Goal: Information Seeking & Learning: Compare options

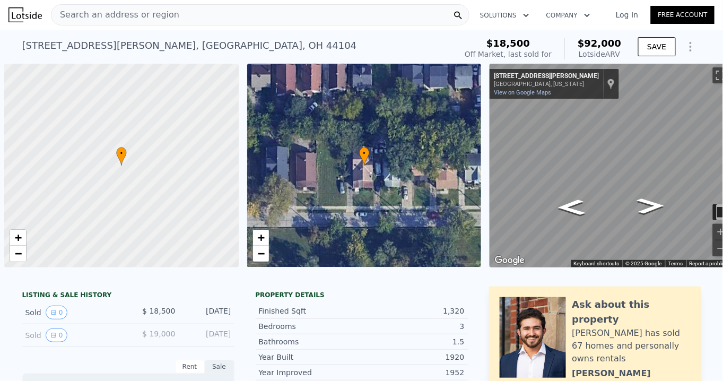
scroll to position [0, 4]
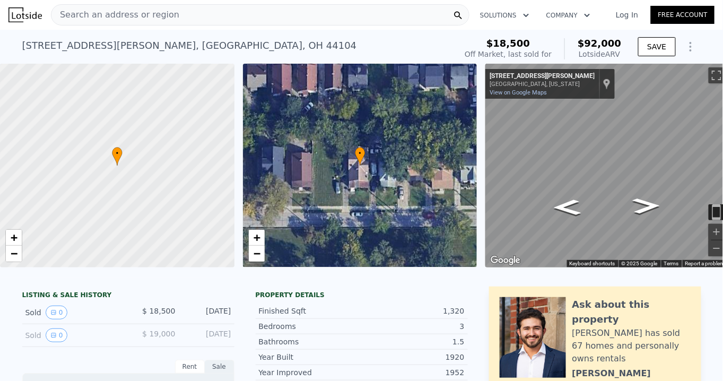
click at [83, 12] on span "Search an address or region" at bounding box center [115, 14] width 128 height 13
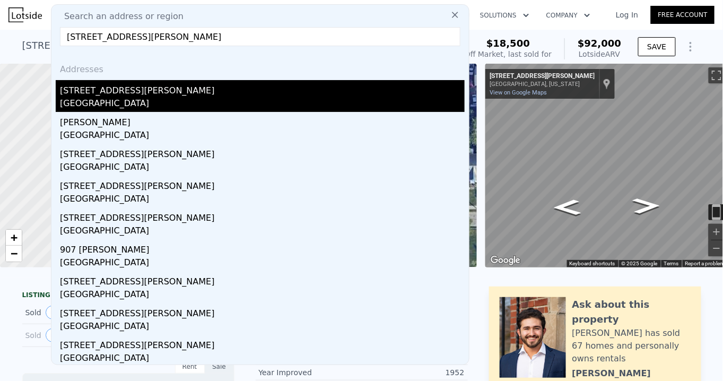
type input "[STREET_ADDRESS][PERSON_NAME]"
click at [101, 95] on div "[STREET_ADDRESS][PERSON_NAME]" at bounding box center [262, 88] width 405 height 17
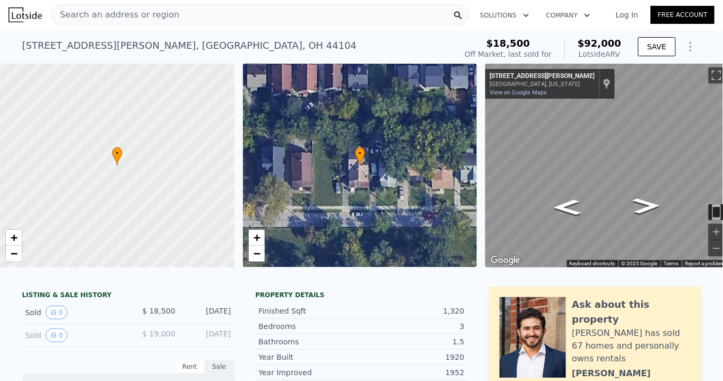
type input "2"
type input "4"
type input "2"
type input "1154"
type input "1954"
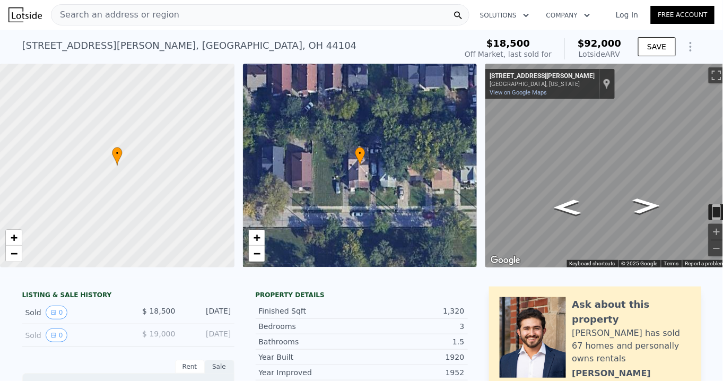
type input "6242.148"
type input "5"
type input "$ 17,954"
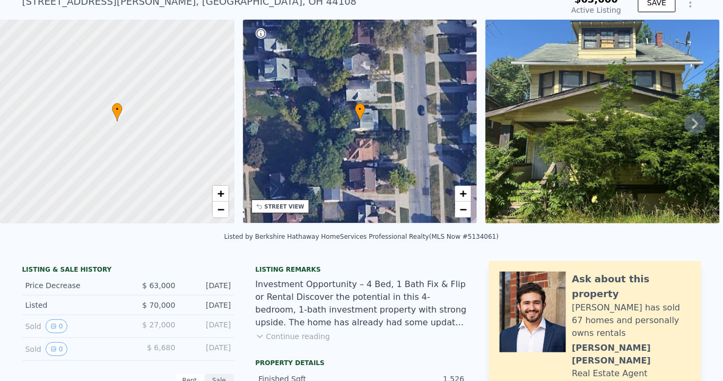
click at [257, 338] on icon at bounding box center [259, 336] width 5 height 3
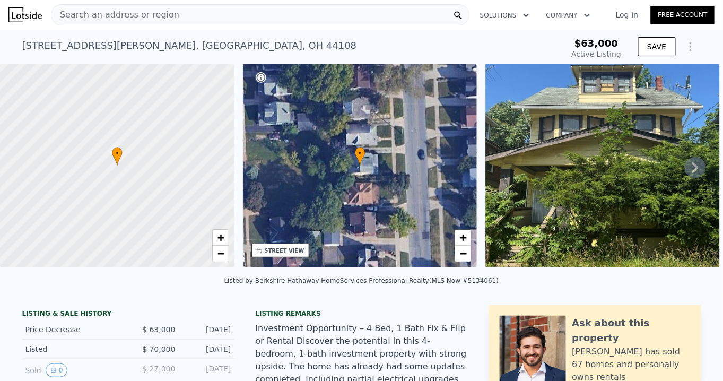
click at [627, 11] on link "Log In" at bounding box center [627, 15] width 48 height 11
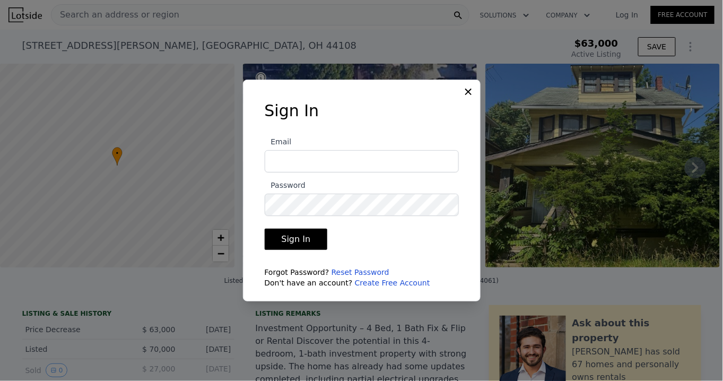
click at [296, 159] on input "Email" at bounding box center [362, 161] width 194 height 22
type input "[EMAIL_ADDRESS][DOMAIN_NAME]"
click at [297, 241] on button "Sign In" at bounding box center [296, 239] width 63 height 21
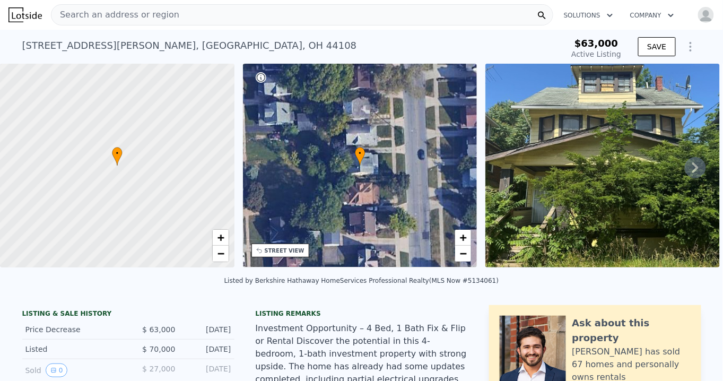
click at [324, 40] on div "[STREET_ADDRESS][PERSON_NAME] Active at $63k" at bounding box center [272, 49] width 501 height 30
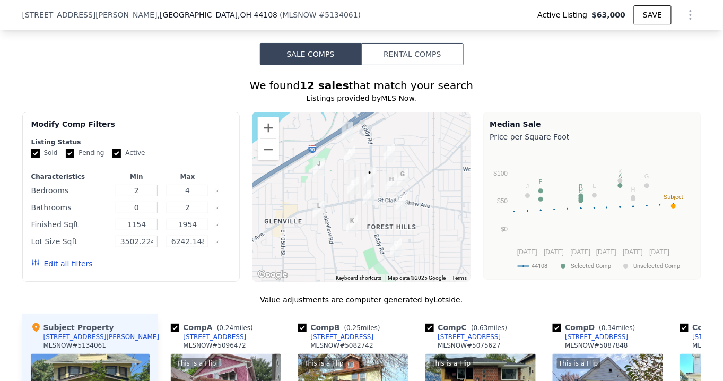
scroll to position [1009, 0]
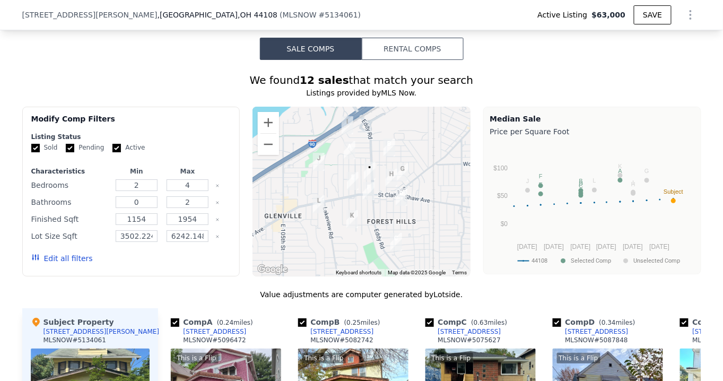
click at [48, 253] on button "Edit all filters" at bounding box center [62, 258] width 62 height 11
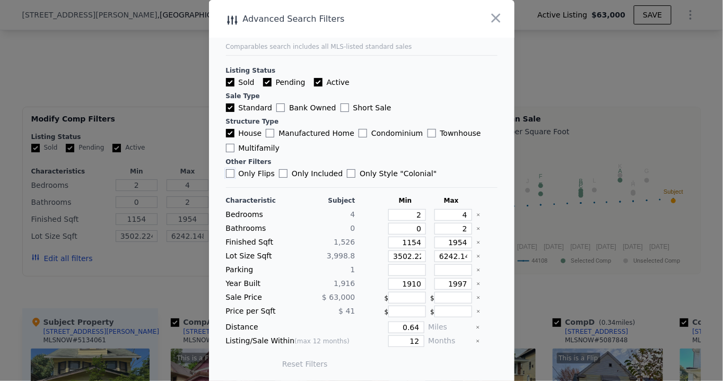
click at [227, 174] on input "Only Flips" at bounding box center [230, 173] width 8 height 8
checkbox input "true"
click at [314, 79] on input "Active" at bounding box center [318, 82] width 8 height 8
checkbox input "false"
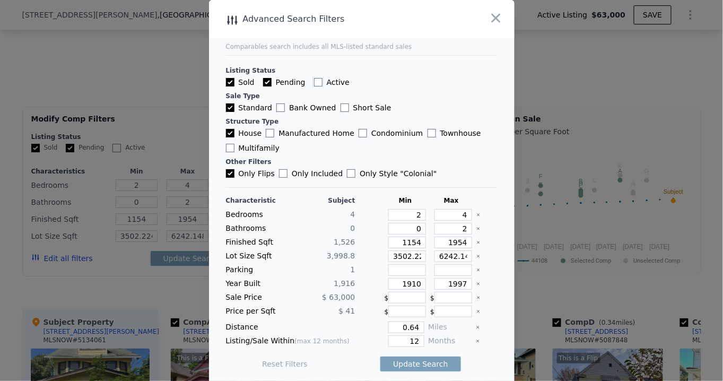
checkbox input "false"
click at [263, 82] on input "Pending" at bounding box center [267, 82] width 8 height 8
checkbox input "false"
drag, startPoint x: 409, startPoint y: 215, endPoint x: 415, endPoint y: 216, distance: 6.6
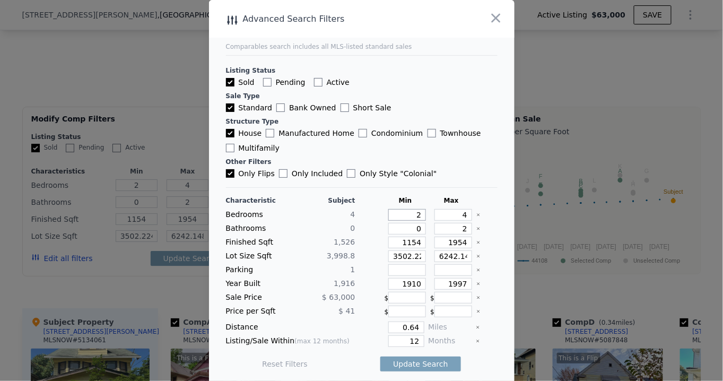
click at [415, 216] on input "2" at bounding box center [407, 215] width 38 height 12
type input "3"
drag, startPoint x: 452, startPoint y: 213, endPoint x: 460, endPoint y: 214, distance: 7.5
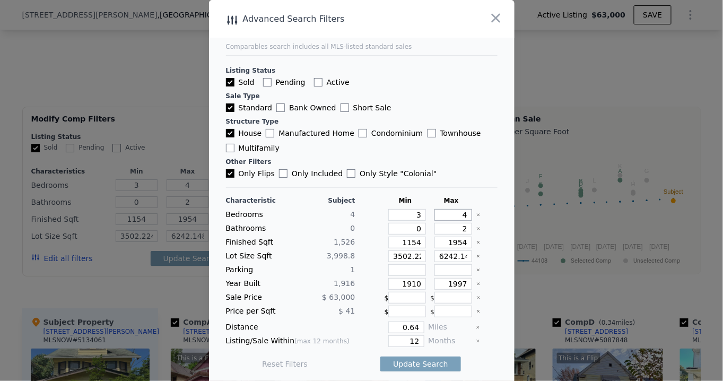
click at [460, 214] on input "4" at bounding box center [454, 215] width 38 height 12
type input "5"
drag, startPoint x: 405, startPoint y: 225, endPoint x: 424, endPoint y: 202, distance: 29.8
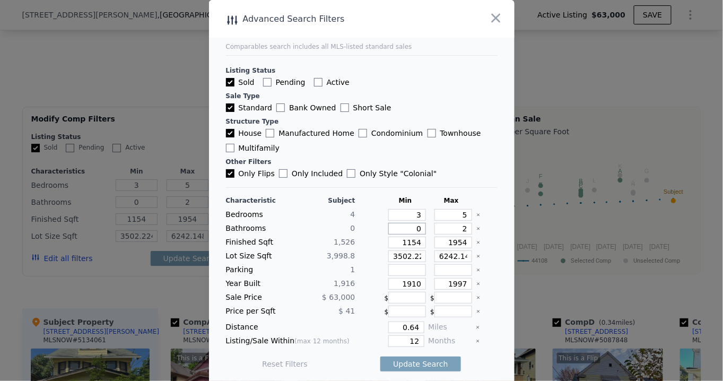
click at [417, 220] on div "Characteristic Subject Min Max Bedrooms 4 3 5 Bathrooms 0 0 2 Finished Sqft 1,5…" at bounding box center [362, 287] width 272 height 183
type input "1"
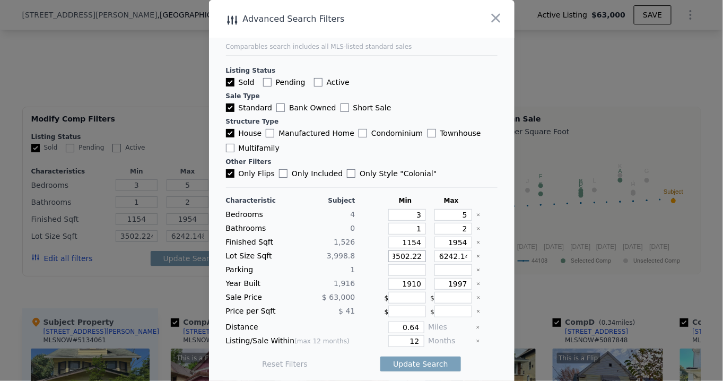
drag, startPoint x: 382, startPoint y: 255, endPoint x: 435, endPoint y: 254, distance: 52.5
click at [435, 254] on div "Lot Size Sqft 3,998.8 3502.224 6242.148" at bounding box center [362, 256] width 272 height 12
drag, startPoint x: 428, startPoint y: 256, endPoint x: 467, endPoint y: 258, distance: 39.3
click at [467, 258] on div "Lot Size Sqft 3,998.8 6242.148" at bounding box center [362, 256] width 272 height 12
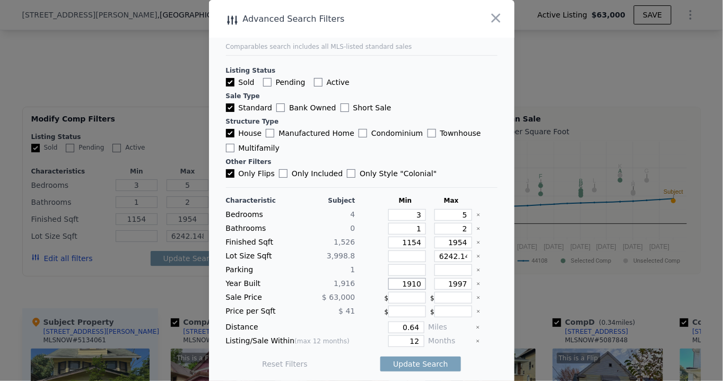
drag, startPoint x: 395, startPoint y: 281, endPoint x: 421, endPoint y: 282, distance: 26.0
click at [421, 282] on div "Year Built 1,916 1910 1997" at bounding box center [362, 284] width 272 height 12
drag, startPoint x: 450, startPoint y: 280, endPoint x: 464, endPoint y: 281, distance: 14.4
click at [464, 281] on div "Year Built 1,916 1910 1997" at bounding box center [362, 284] width 272 height 12
type input "1934"
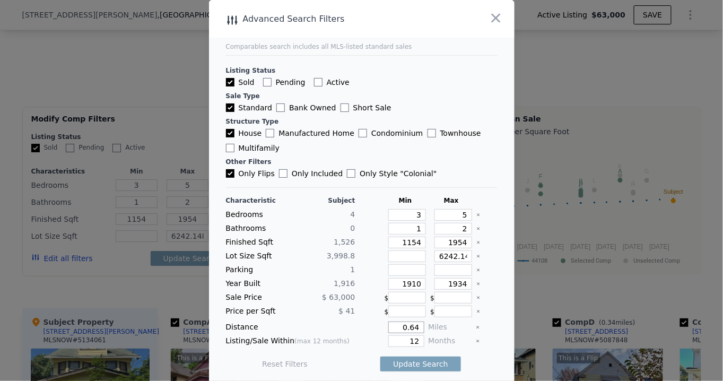
click at [400, 324] on input "0.64" at bounding box center [406, 328] width 36 height 12
drag, startPoint x: 396, startPoint y: 326, endPoint x: 434, endPoint y: 324, distance: 37.7
click at [434, 324] on div "Distance 0.64 Miles" at bounding box center [362, 328] width 272 height 12
type input "1"
drag, startPoint x: 400, startPoint y: 339, endPoint x: 422, endPoint y: 339, distance: 22.8
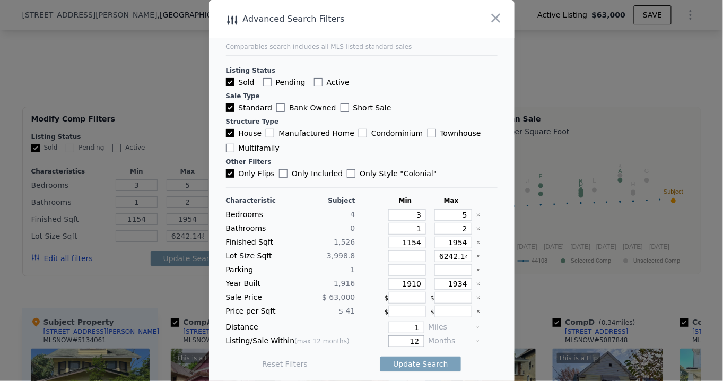
click at [422, 339] on div "Listing/Sale Within (max 12 months) 12 Months" at bounding box center [362, 341] width 272 height 12
type input "6"
drag, startPoint x: 447, startPoint y: 237, endPoint x: 463, endPoint y: 237, distance: 15.9
click at [463, 237] on div "Finished Sqft 1,526 1154 1954" at bounding box center [362, 242] width 272 height 12
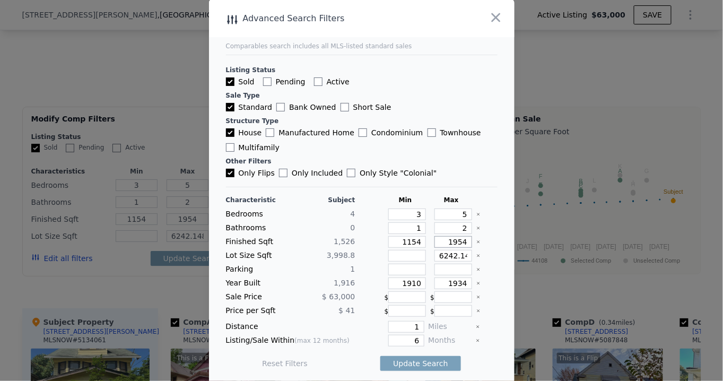
type input "17"
type input "175"
type input "1750"
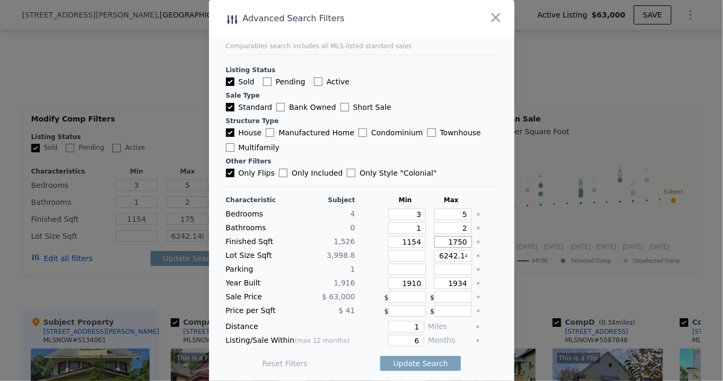
type input "1750"
drag, startPoint x: 400, startPoint y: 241, endPoint x: 421, endPoint y: 238, distance: 20.9
click at [421, 238] on div "Finished Sqft 1,526 1154 1750" at bounding box center [362, 242] width 272 height 12
type input "12"
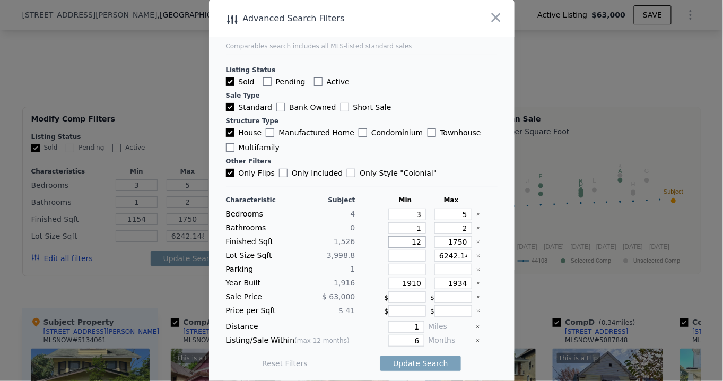
type input "12"
type input "120"
type input "1200"
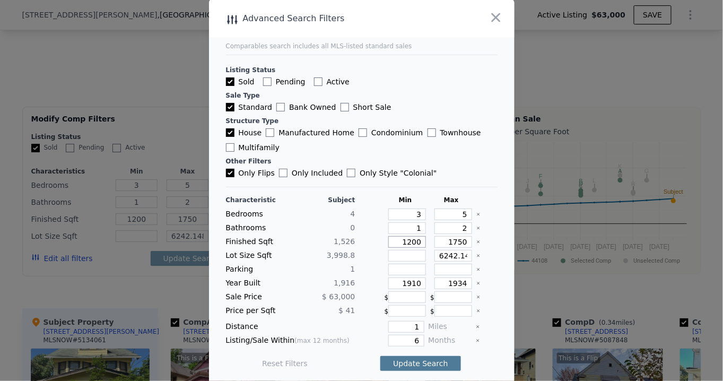
type input "1200"
click at [416, 358] on button "Update Search" at bounding box center [420, 363] width 80 height 15
click at [446, 256] on input "6242.148" at bounding box center [454, 256] width 38 height 12
drag, startPoint x: 429, startPoint y: 253, endPoint x: 485, endPoint y: 256, distance: 56.3
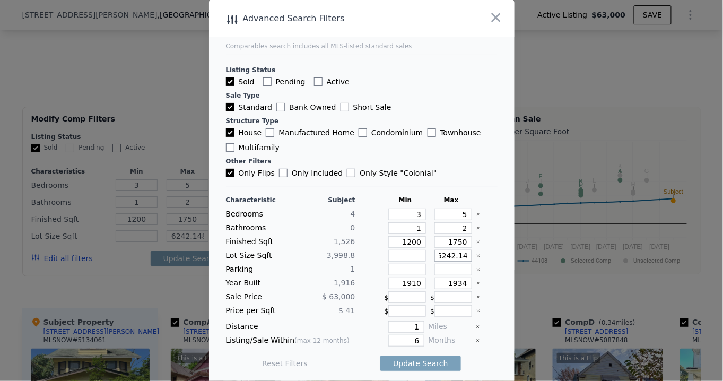
click at [485, 256] on div "Lot Size Sqft 3,998.8 6242.148" at bounding box center [362, 256] width 272 height 12
type input "50"
type input "5"
type input "50"
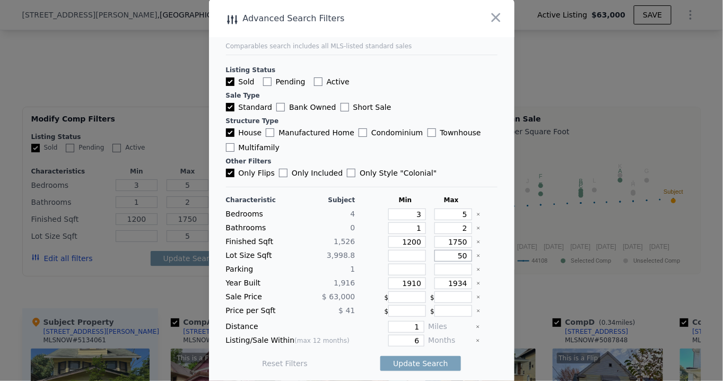
type input "50"
type input "500"
type input "5000"
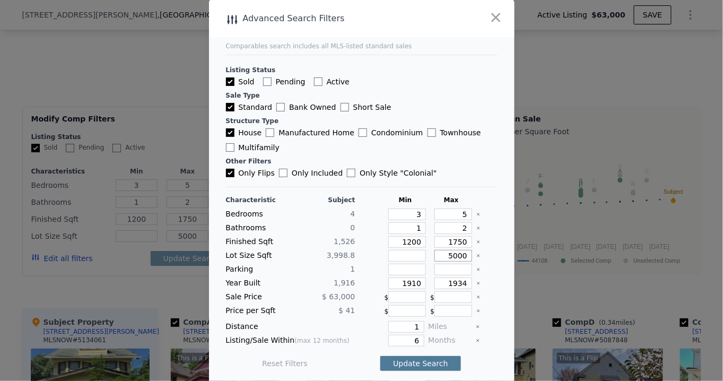
type input "5000"
click at [420, 359] on button "Update Search" at bounding box center [420, 363] width 80 height 15
checkbox input "false"
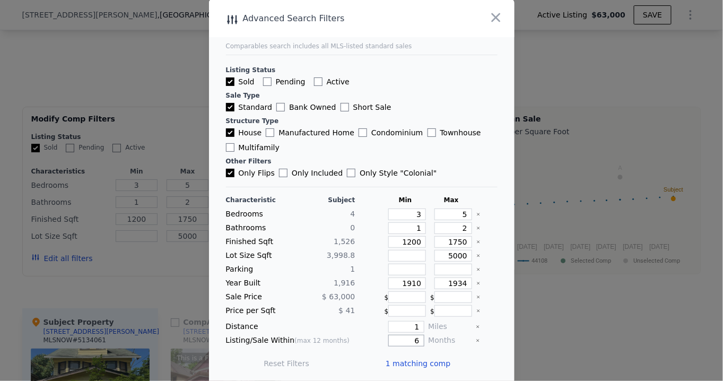
click at [423, 336] on div "Listing/Sale Within (max 12 months) 6 Months" at bounding box center [362, 341] width 272 height 12
type input "12"
click at [402, 357] on button "Update Search" at bounding box center [420, 363] width 80 height 15
drag, startPoint x: 450, startPoint y: 280, endPoint x: 475, endPoint y: 278, distance: 25.6
click at [475, 278] on div "Year Built 1,916 1910 1934" at bounding box center [362, 284] width 272 height 12
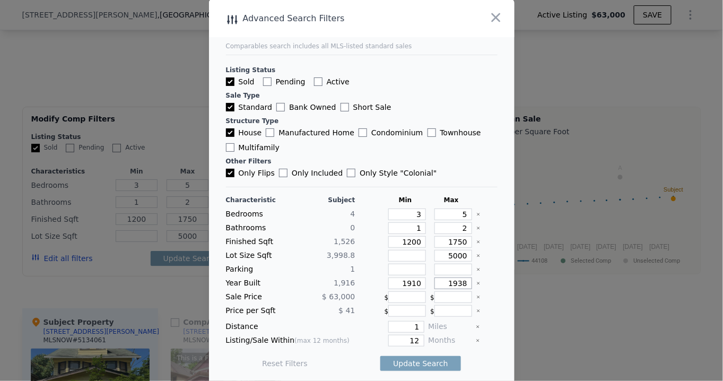
type input "1938"
click at [400, 280] on input "1910" at bounding box center [407, 284] width 38 height 12
drag, startPoint x: 406, startPoint y: 282, endPoint x: 418, endPoint y: 278, distance: 12.9
click at [418, 278] on div "Year Built 1,916 1910 1938" at bounding box center [362, 284] width 272 height 12
type input "1905"
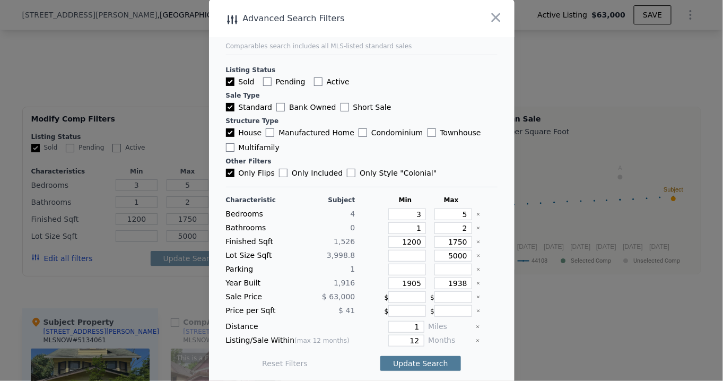
click at [410, 359] on button "Update Search" at bounding box center [420, 363] width 80 height 15
drag, startPoint x: 391, startPoint y: 239, endPoint x: 443, endPoint y: 235, distance: 52.2
click at [443, 236] on div "Finished Sqft 1,526 1200 1750" at bounding box center [362, 242] width 272 height 12
click at [406, 361] on button "Update Search" at bounding box center [420, 363] width 80 height 15
drag, startPoint x: 445, startPoint y: 241, endPoint x: 460, endPoint y: 239, distance: 14.6
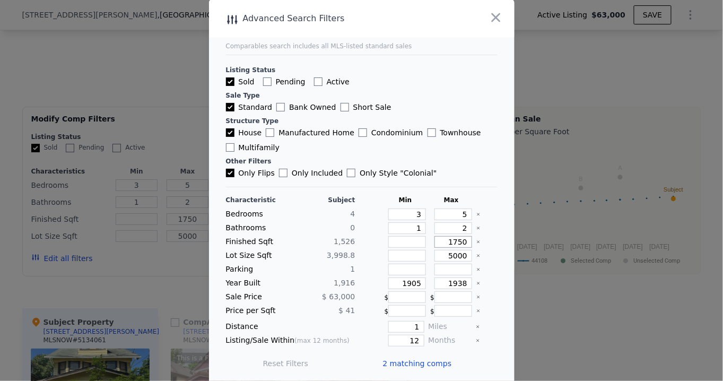
click at [460, 239] on input "1750" at bounding box center [454, 242] width 38 height 12
type input "18"
type input "180"
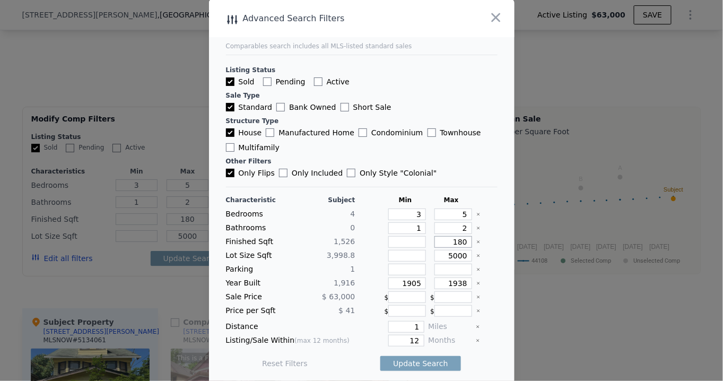
type input "1809"
type input "180"
type input "1800"
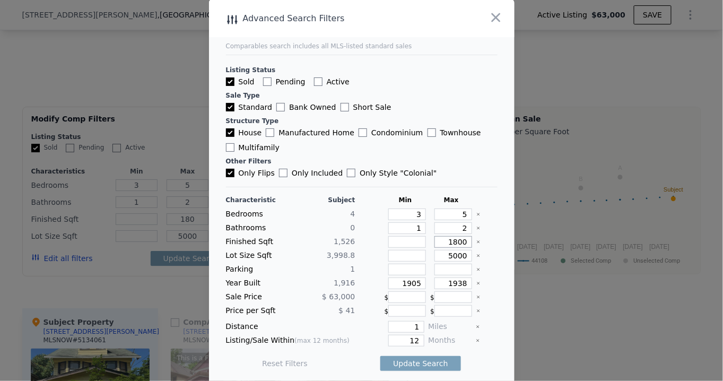
type input "1800"
click at [419, 360] on button "Update Search" at bounding box center [420, 363] width 80 height 15
click at [402, 358] on span "2 matching comps" at bounding box center [417, 363] width 69 height 11
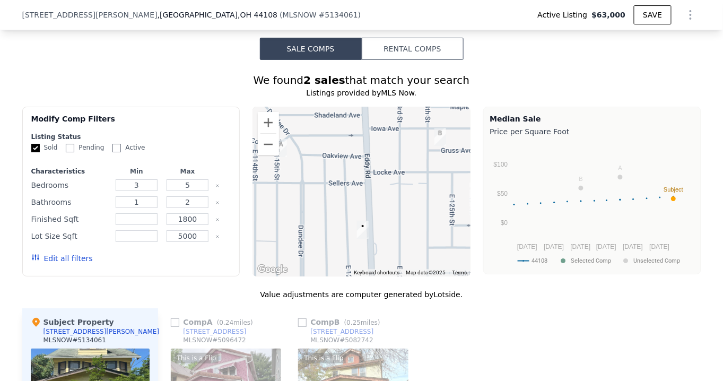
click at [54, 253] on button "Edit all filters" at bounding box center [62, 258] width 62 height 11
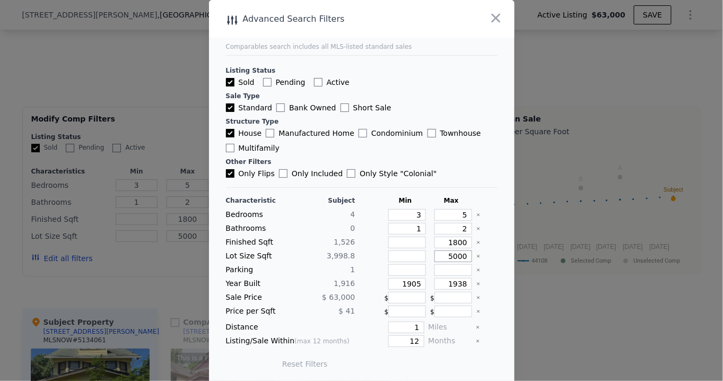
drag, startPoint x: 453, startPoint y: 253, endPoint x: 457, endPoint y: 180, distance: 73.3
click at [466, 240] on div "Characteristic Subject Min Max Bedrooms 4 3 5 Bathrooms 0 1 2 Finished Sqft 1,5…" at bounding box center [362, 287] width 272 height 183
type input "5"
type input "55"
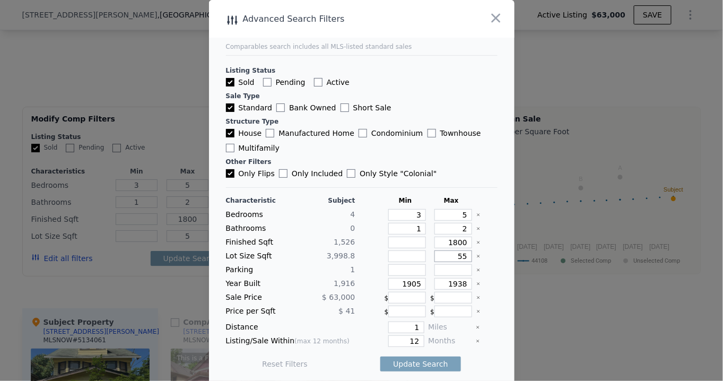
type input "55"
type input "550"
type input "5500"
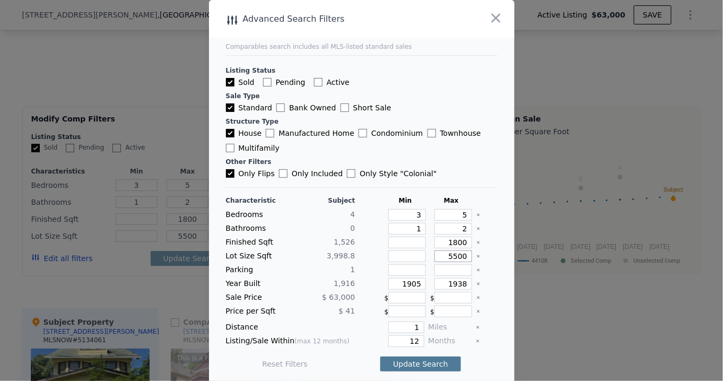
type input "5500"
click at [417, 360] on button "Update Search" at bounding box center [420, 364] width 80 height 15
click at [412, 361] on span "2 matching comps" at bounding box center [417, 364] width 69 height 11
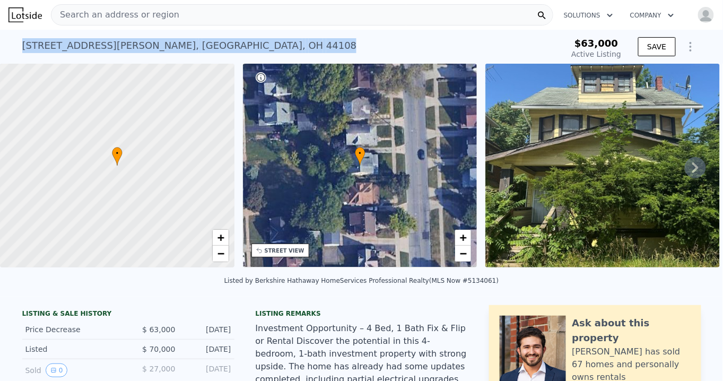
drag, startPoint x: 164, startPoint y: 45, endPoint x: 19, endPoint y: 51, distance: 145.0
click at [22, 51] on div "[STREET_ADDRESS][PERSON_NAME]" at bounding box center [189, 45] width 335 height 15
copy div "[STREET_ADDRESS][PERSON_NAME]"
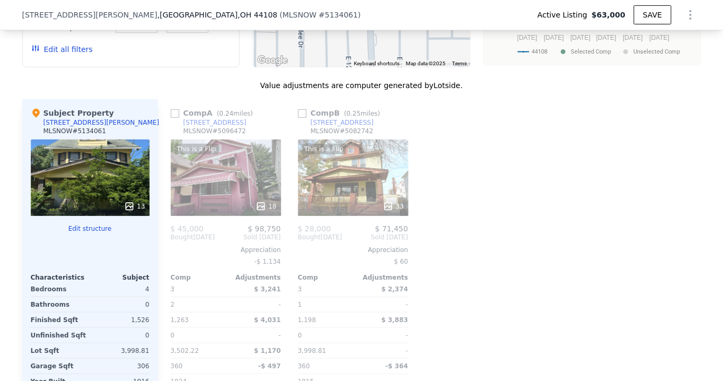
scroll to position [1250, 0]
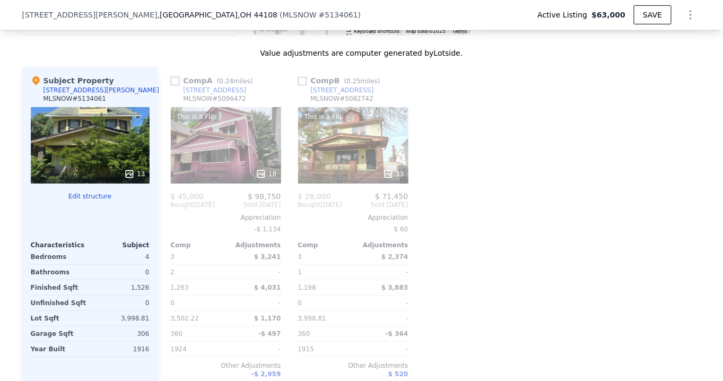
click at [173, 77] on input "checkbox" at bounding box center [175, 81] width 8 height 8
checkbox input "true"
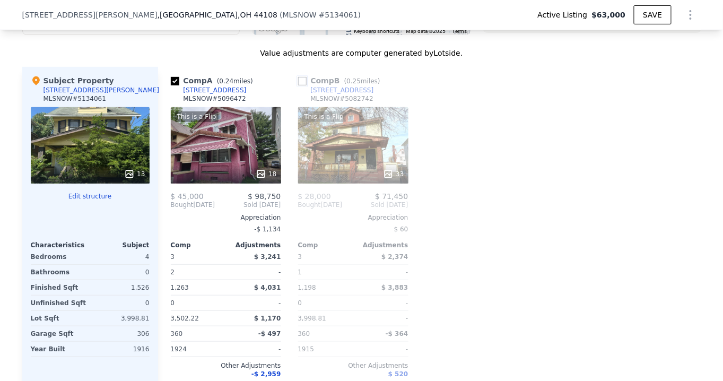
click at [299, 77] on input "checkbox" at bounding box center [302, 81] width 8 height 8
checkbox input "true"
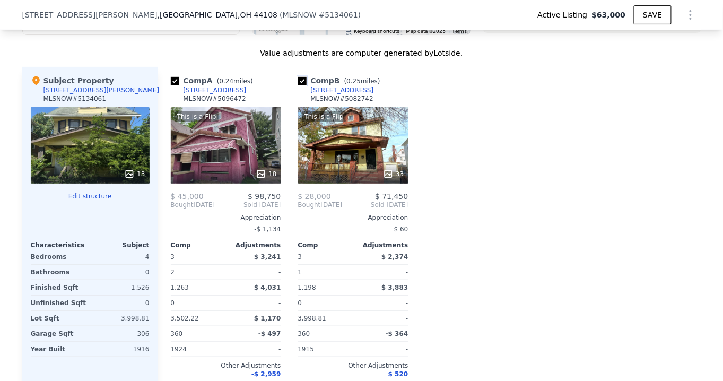
scroll to position [1202, 0]
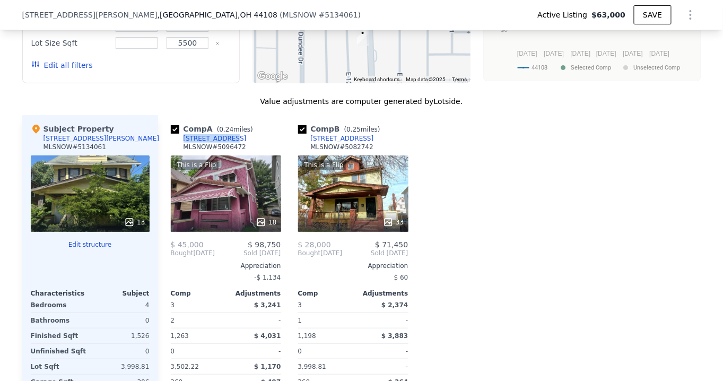
drag, startPoint x: 217, startPoint y: 114, endPoint x: 178, endPoint y: 115, distance: 38.8
click at [178, 124] on div "Comp A ( 0.24 miles) [STREET_ADDRESS] # 5096472" at bounding box center [226, 140] width 110 height 32
copy div "[STREET_ADDRESS]"
drag, startPoint x: 355, startPoint y: 113, endPoint x: 318, endPoint y: 114, distance: 36.6
click at [318, 124] on div "Comp B ( 0.25 miles) [STREET_ADDRESS] # 5082742" at bounding box center [353, 140] width 110 height 32
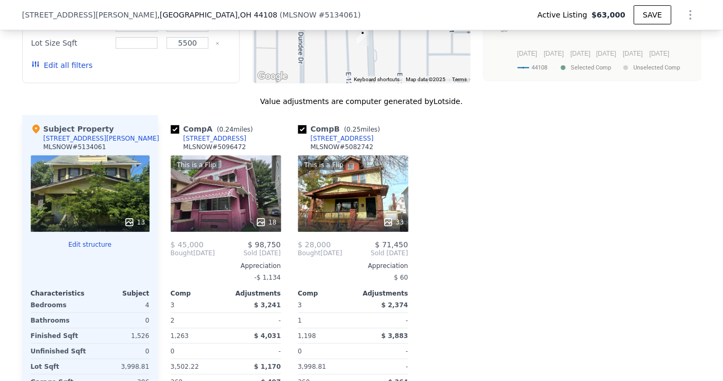
click at [351, 124] on div "Comp B ( 0.25 miles) [STREET_ADDRESS] # 5082742" at bounding box center [353, 140] width 110 height 32
click at [353, 124] on div "Comp B ( 0.25 miles) [STREET_ADDRESS] # 5082742" at bounding box center [353, 140] width 110 height 32
click at [289, 115] on div "Comp A ( 0.24 miles) [STREET_ADDRESS] This is a Flip 18 $ 45,000 $ 98,750 Bough…" at bounding box center [429, 285] width 543 height 341
click at [353, 124] on div "Comp B ( 0.25 miles) [STREET_ADDRESS] # 5082742" at bounding box center [353, 140] width 110 height 32
copy div "miles) [STREET_ADDRESS]"
